Goal: Navigation & Orientation: Find specific page/section

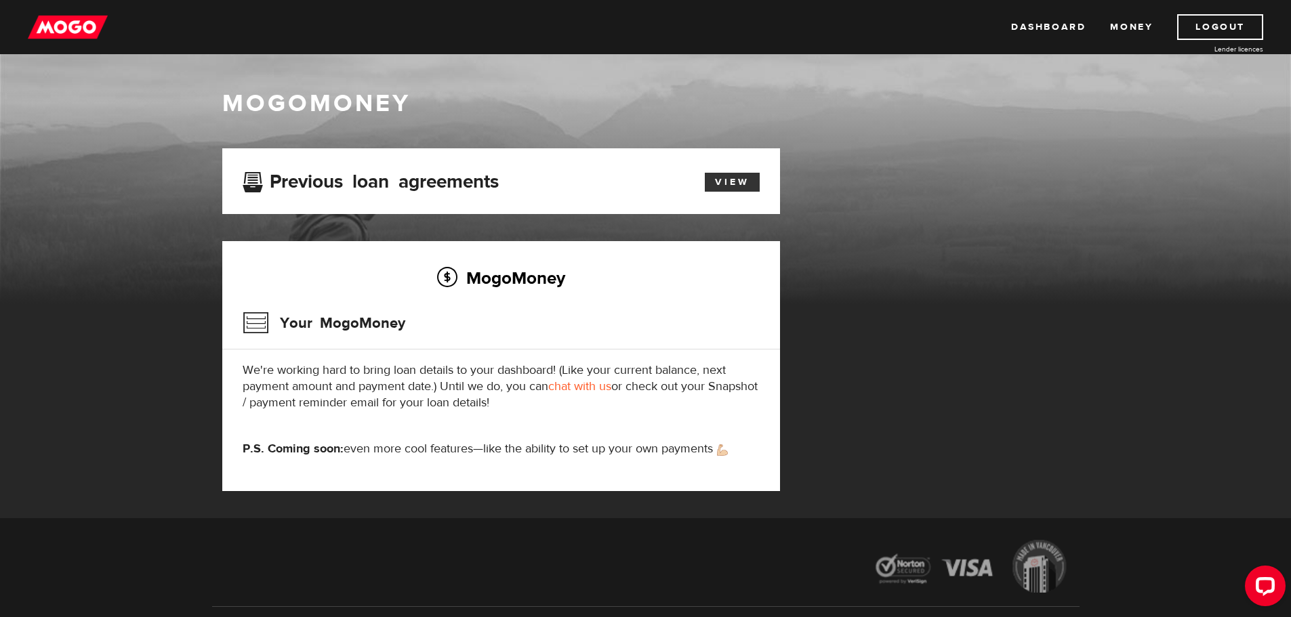
click at [723, 183] on link "View" at bounding box center [732, 182] width 55 height 19
click at [1037, 24] on link "Dashboard" at bounding box center [1048, 27] width 75 height 26
click at [63, 28] on img at bounding box center [68, 27] width 80 height 26
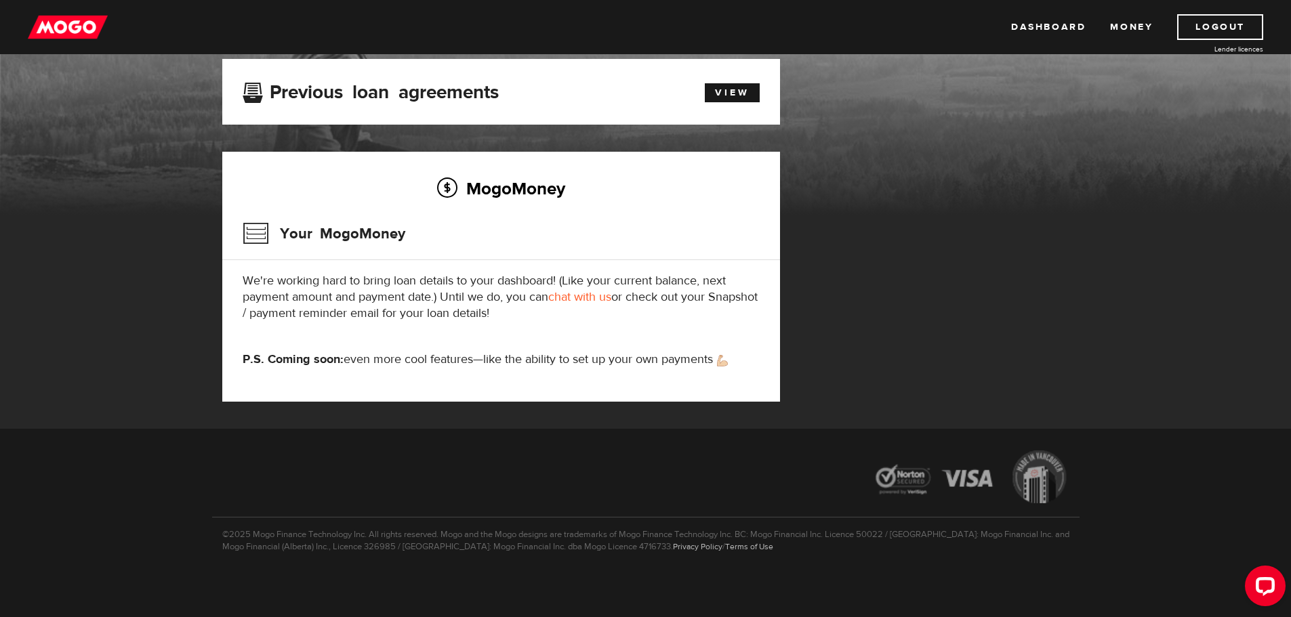
scroll to position [91, 0]
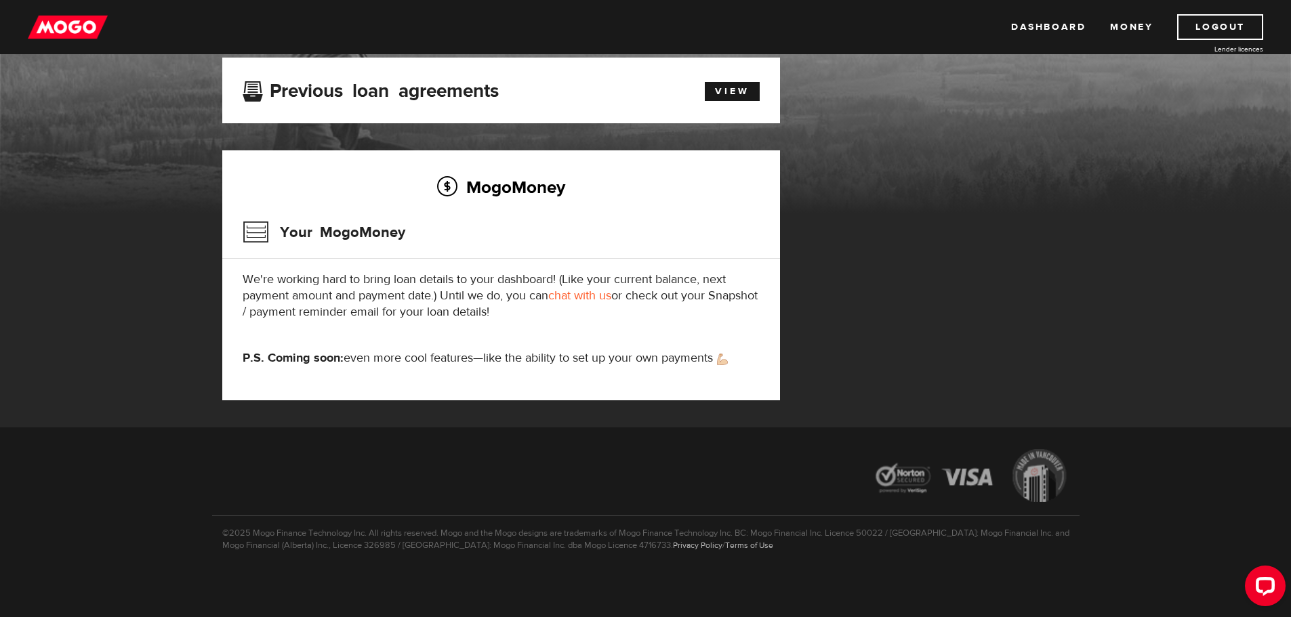
drag, startPoint x: 66, startPoint y: 24, endPoint x: 74, endPoint y: 29, distance: 9.4
click at [66, 25] on img at bounding box center [68, 27] width 80 height 26
